Goal: Book appointment/travel/reservation

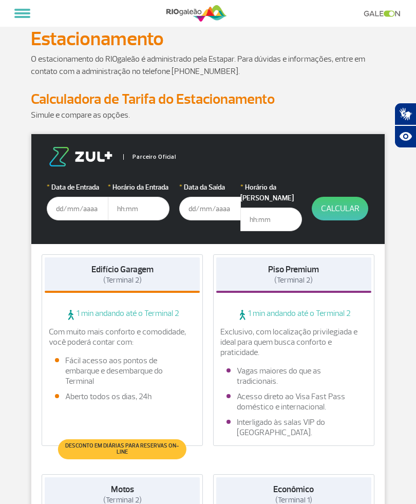
click at [71, 210] on input "text" at bounding box center [78, 209] width 62 height 24
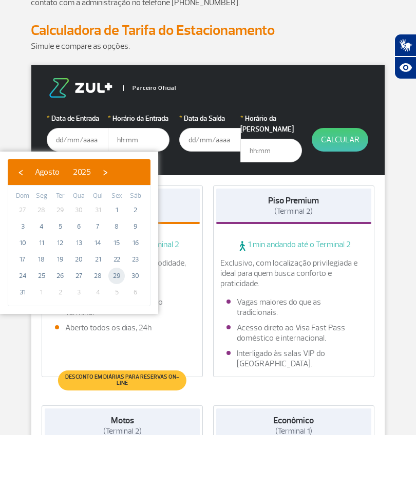
click at [115, 337] on span "29" at bounding box center [116, 345] width 16 height 16
type input "[DATE]"
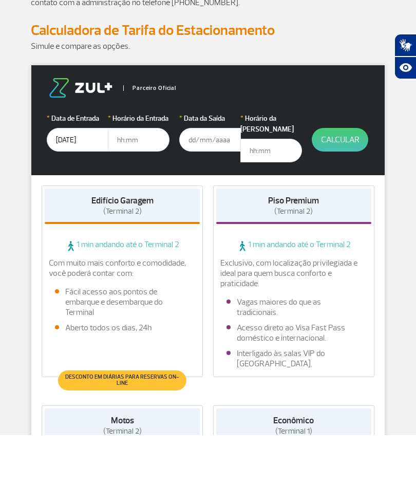
scroll to position [69, 0]
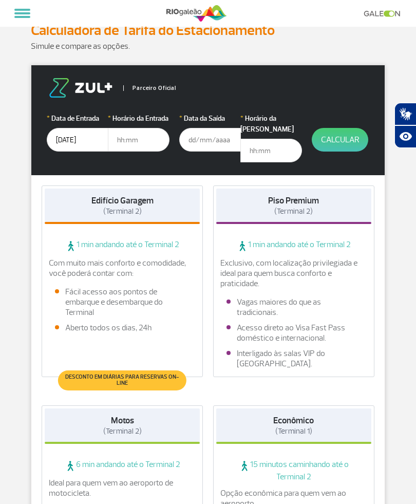
click at [126, 134] on input "text" at bounding box center [139, 140] width 62 height 24
type input "06:00"
click at [211, 137] on input "text" at bounding box center [210, 140] width 62 height 24
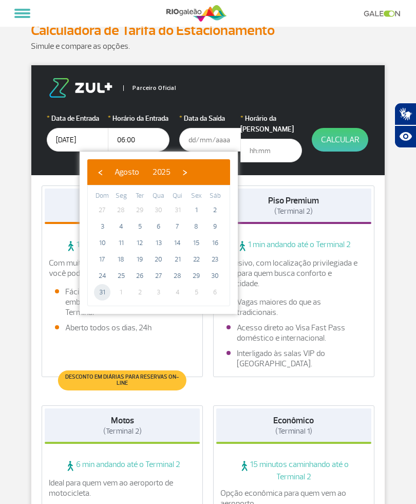
click at [270, 142] on input "text" at bounding box center [271, 151] width 62 height 24
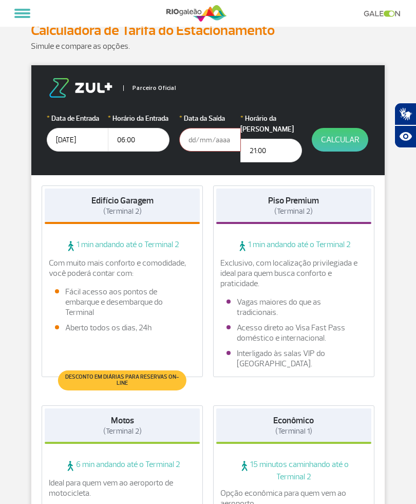
type input "21:00"
click at [340, 142] on button "Calcular" at bounding box center [340, 140] width 57 height 24
click at [342, 140] on button "Calcular" at bounding box center [340, 140] width 57 height 24
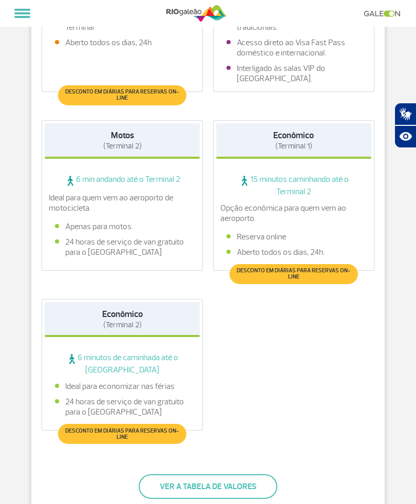
scroll to position [434, 0]
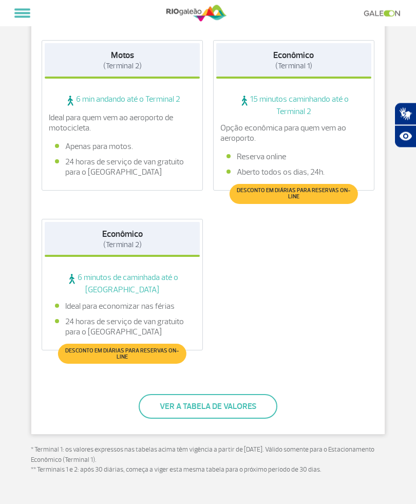
click at [171, 396] on button "Ver a tabela de valores" at bounding box center [208, 407] width 139 height 25
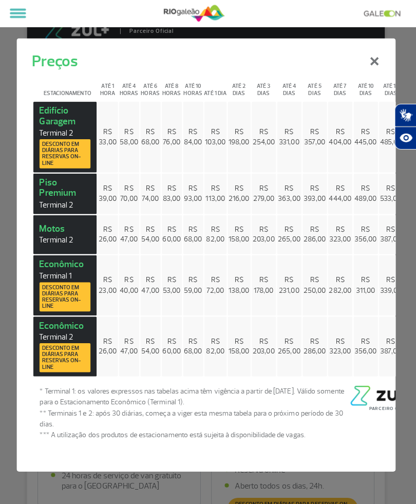
scroll to position [0, 0]
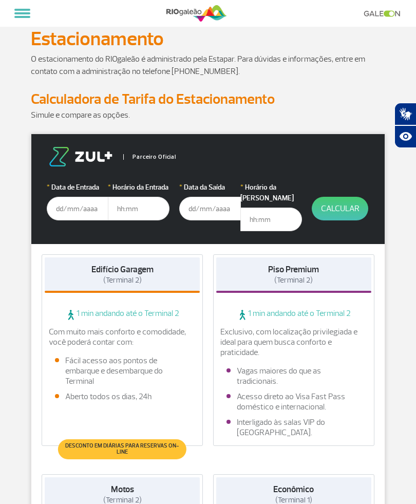
click at [61, 229] on form "Parceiro Oficial * Data de Entrada * Horário da Entrada * Data da Saída * Horár…" at bounding box center [208, 189] width 354 height 110
click at [73, 213] on input "text" at bounding box center [78, 209] width 62 height 24
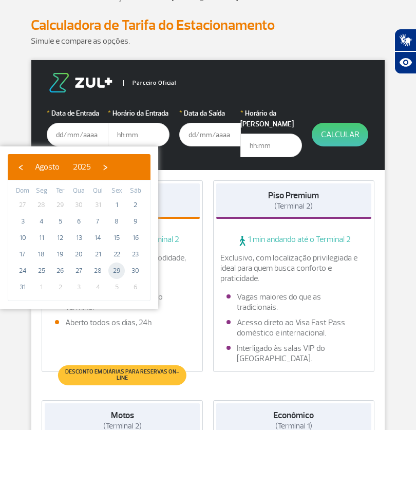
click at [110, 337] on span "29" at bounding box center [116, 345] width 16 height 16
type input "[DATE]"
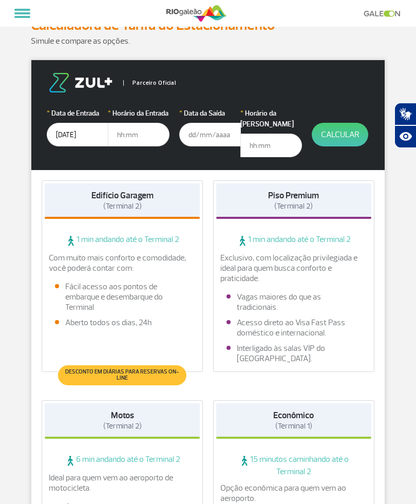
click at [199, 137] on input "text" at bounding box center [210, 135] width 62 height 24
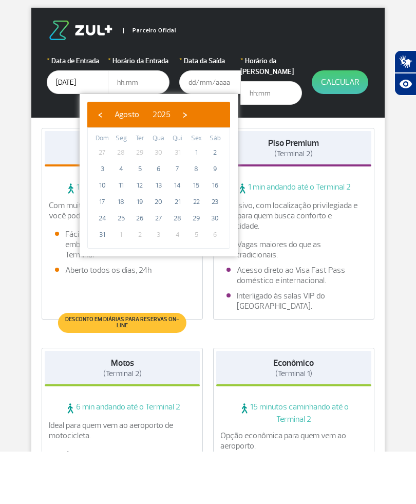
click at [94, 279] on td "31" at bounding box center [102, 287] width 19 height 16
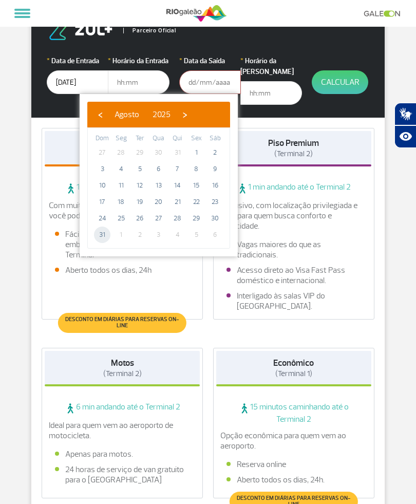
click at [138, 79] on input "text" at bounding box center [139, 82] width 62 height 24
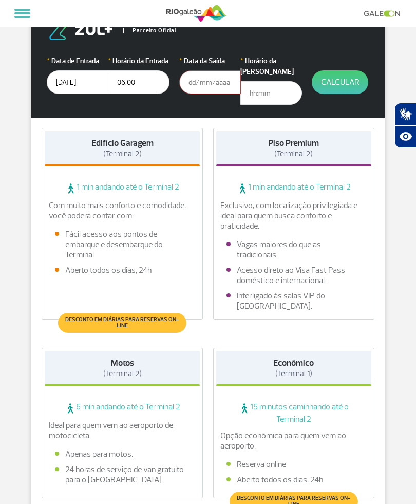
type input "06:00"
click at [263, 81] on input "text" at bounding box center [271, 93] width 62 height 24
click at [210, 87] on input "text" at bounding box center [210, 82] width 62 height 24
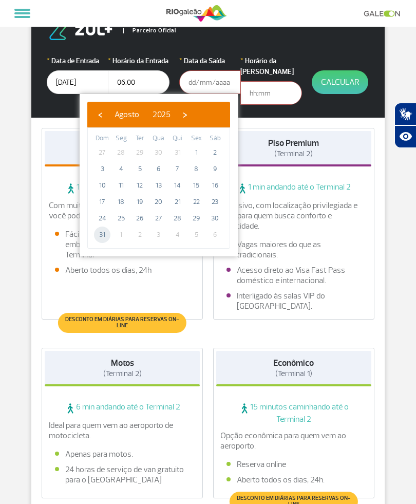
click at [266, 85] on input "text" at bounding box center [271, 93] width 62 height 24
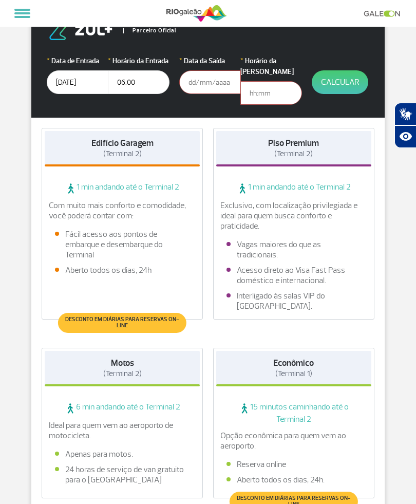
click at [207, 80] on input "text" at bounding box center [210, 82] width 62 height 24
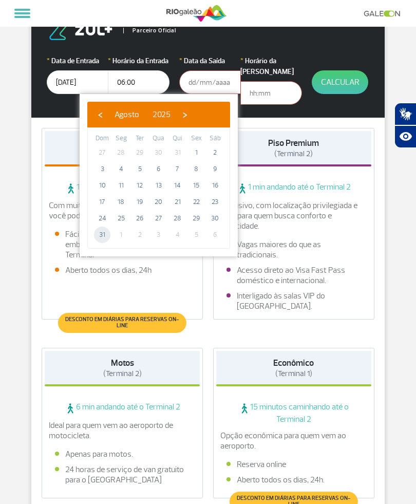
click at [97, 236] on span "31" at bounding box center [102, 235] width 16 height 16
type input "31/08/2025"
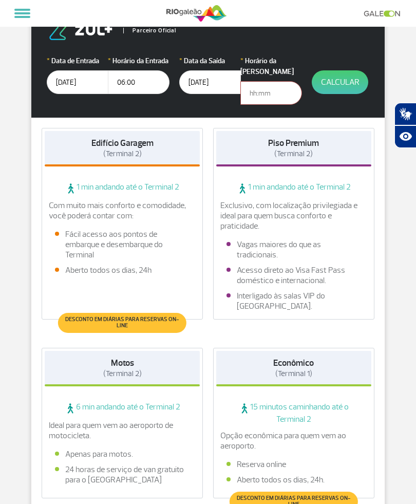
click at [270, 83] on input "text" at bounding box center [271, 93] width 62 height 24
type input "21:30"
click at [341, 76] on button "Calcular" at bounding box center [340, 82] width 57 height 24
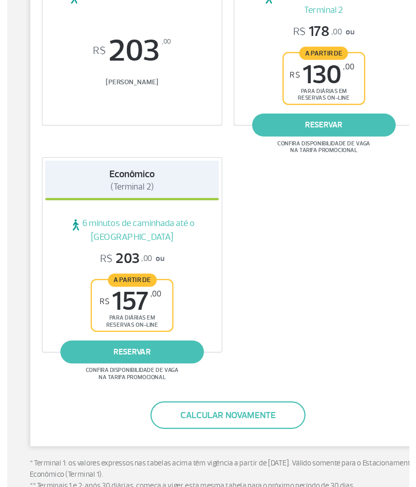
scroll to position [383, 0]
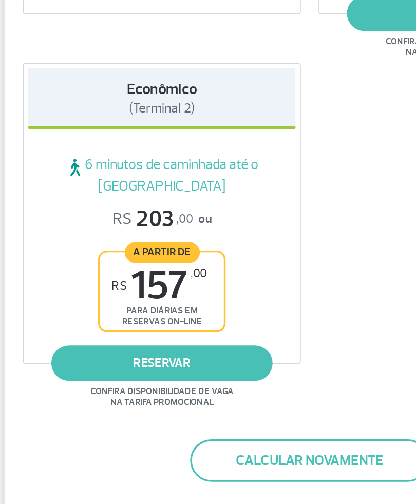
click at [68, 350] on link "reservar" at bounding box center [122, 360] width 128 height 21
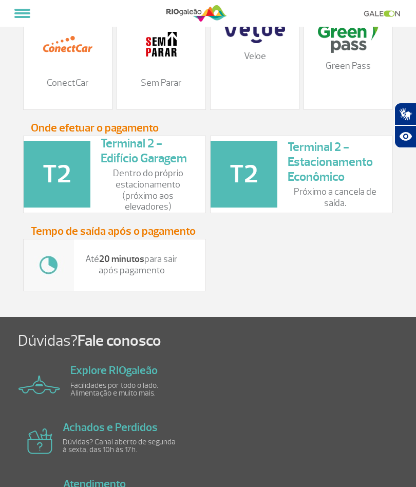
scroll to position [1549, 0]
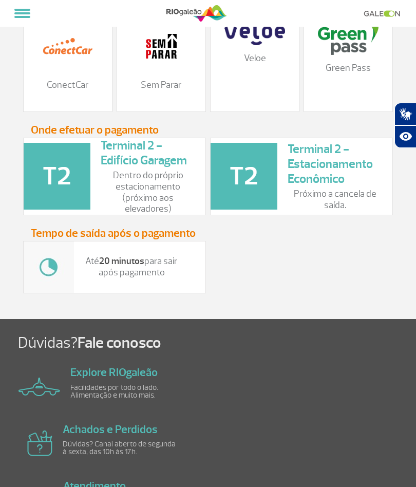
click at [314, 159] on h3 "Terminal 2 - Estacionamento Econômico" at bounding box center [335, 164] width 95 height 44
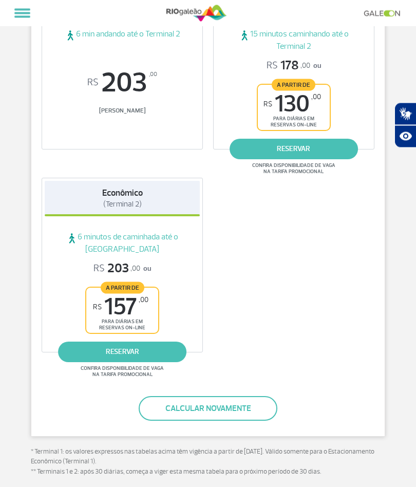
scroll to position [403, 0]
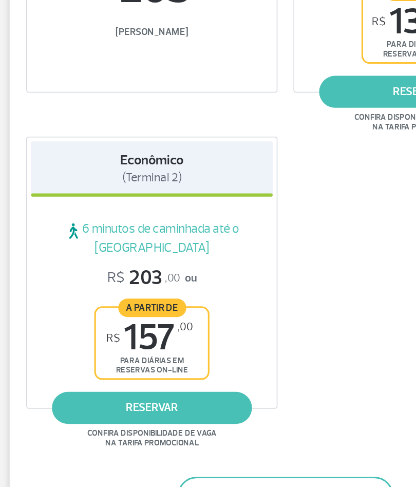
click at [84, 330] on link "reservar" at bounding box center [122, 340] width 128 height 21
